Goal: Task Accomplishment & Management: Complete application form

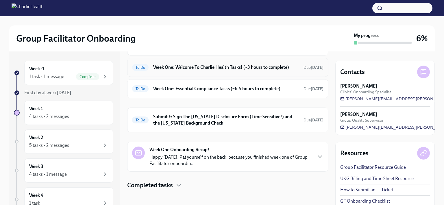
scroll to position [55, 0]
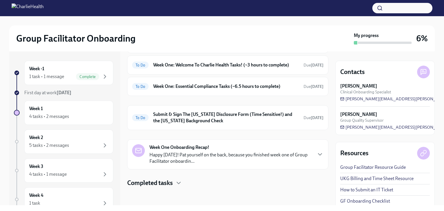
click at [397, 35] on div "My progress" at bounding box center [383, 38] width 58 height 12
click at [178, 183] on icon "button" at bounding box center [178, 182] width 7 height 7
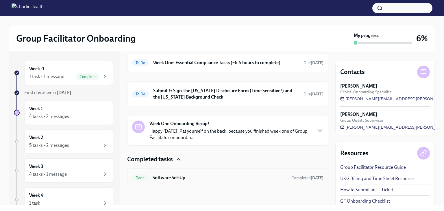
scroll to position [0, 0]
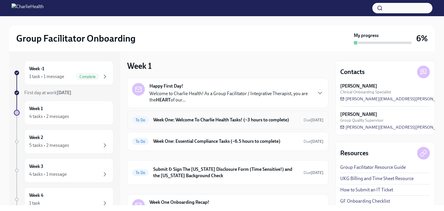
click at [260, 119] on h6 "Week One: Welcome To Charlie Health Tasks! (~3 hours to complete)" at bounding box center [226, 120] width 146 height 6
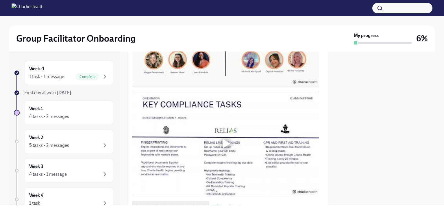
scroll to position [372, 0]
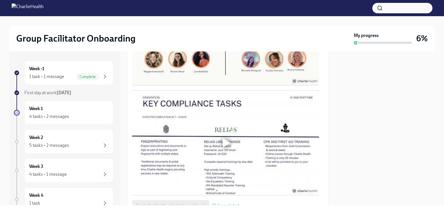
click at [226, 140] on div at bounding box center [227, 142] width 8 height 9
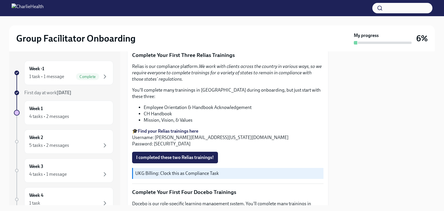
scroll to position [641, 0]
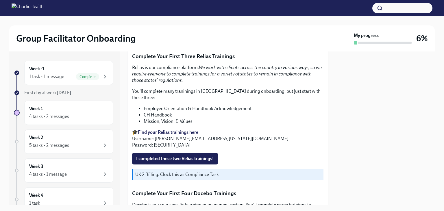
click at [232, 118] on li "Mission, Vision, & Values" at bounding box center [234, 121] width 180 height 6
click at [179, 129] on strong "Find your Relias trainings here" at bounding box center [168, 131] width 60 height 5
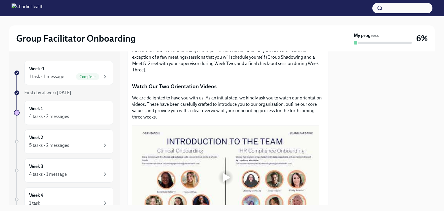
scroll to position [227, 0]
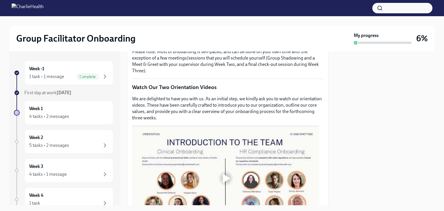
drag, startPoint x: 254, startPoint y: 144, endPoint x: 274, endPoint y: 192, distance: 52.3
click at [274, 192] on div at bounding box center [225, 178] width 187 height 105
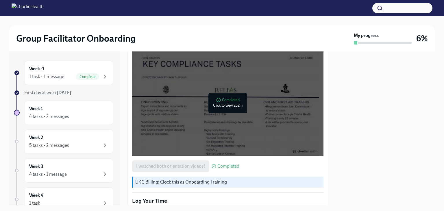
scroll to position [411, 0]
click at [198, 164] on div "I watched both orientation videos! Completed" at bounding box center [185, 166] width 107 height 12
click at [226, 164] on span "Completed" at bounding box center [228, 166] width 22 height 5
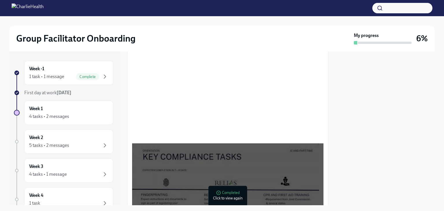
scroll to position [324, 0]
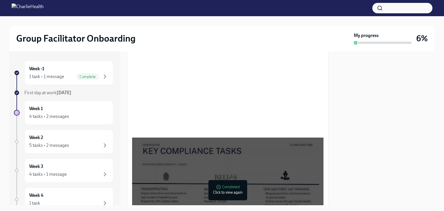
click at [226, 164] on div at bounding box center [225, 190] width 187 height 105
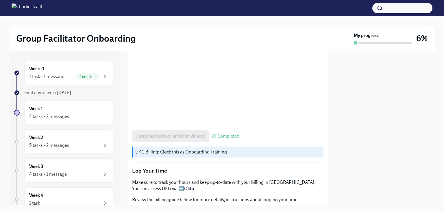
scroll to position [449, 0]
